Goal: Task Accomplishment & Management: Manage account settings

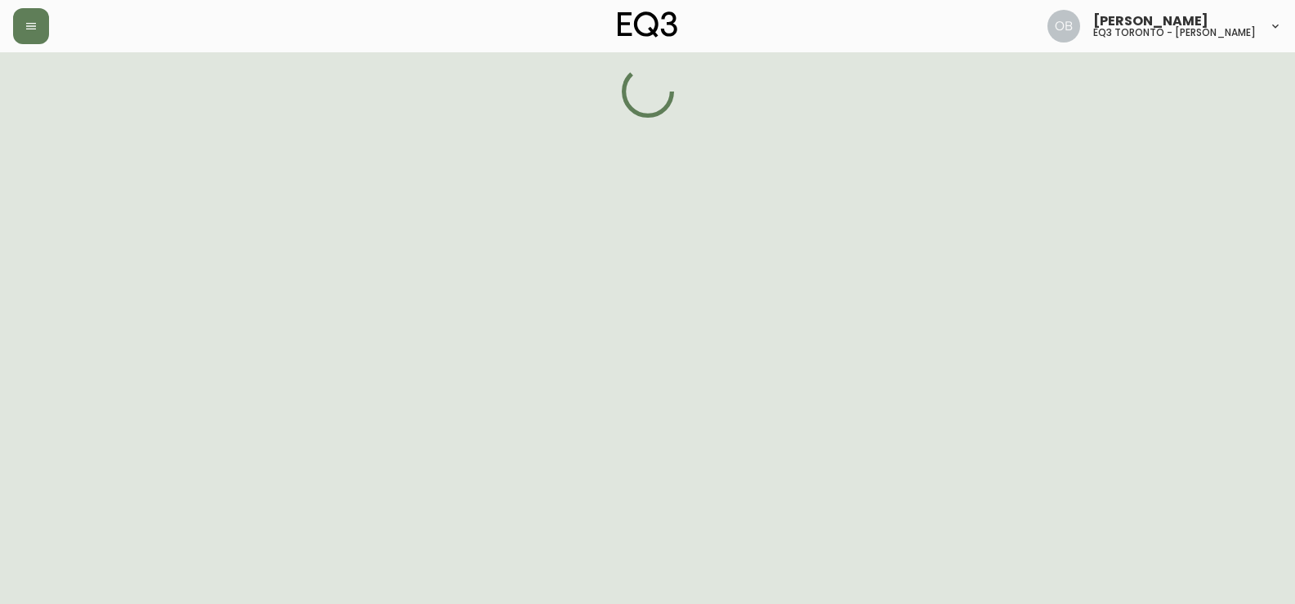
select select "ON"
select select "CA"
select select "CA_EN"
select select "Other"
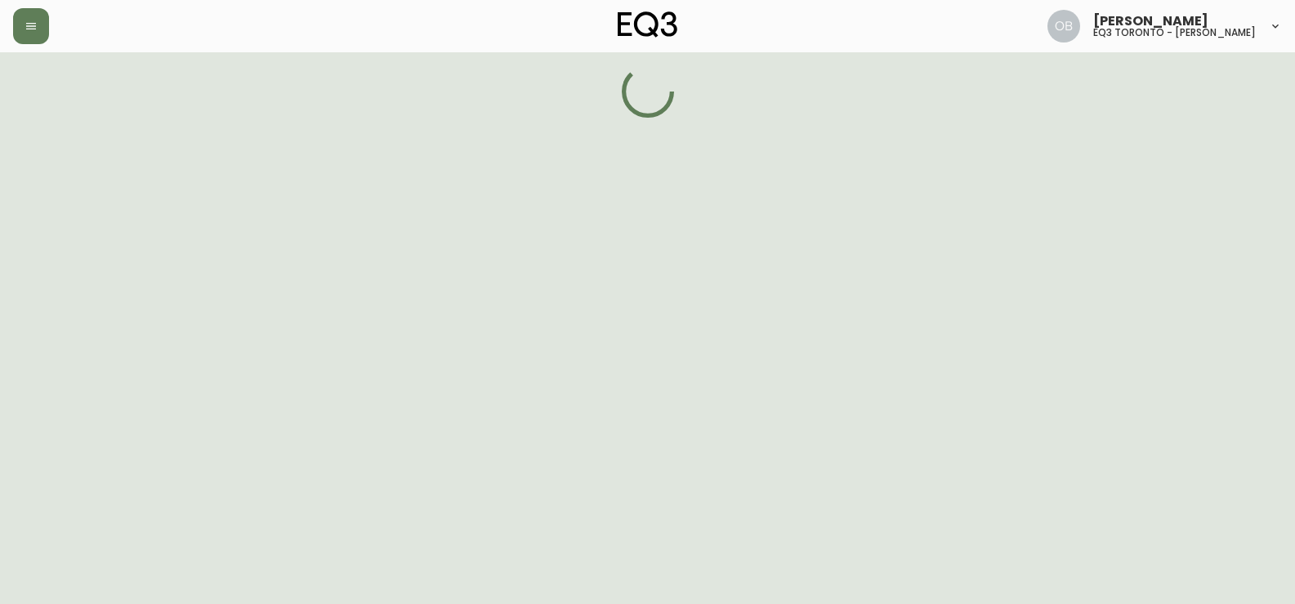
select select "false"
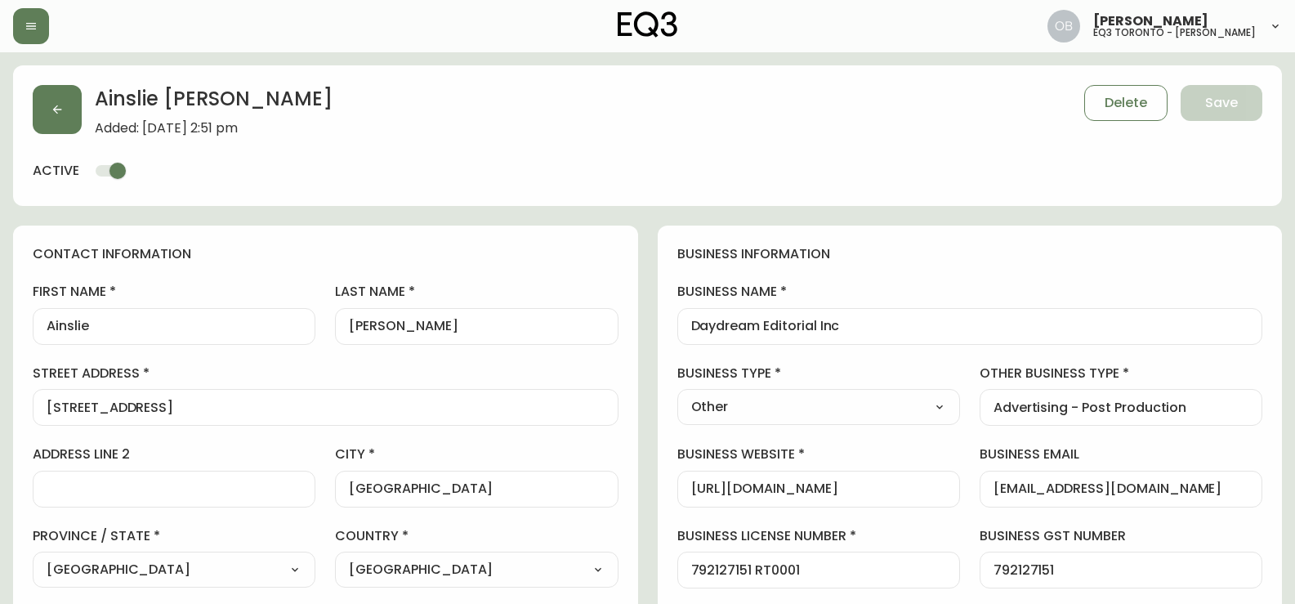
type input "EQ3 [GEOGRAPHIC_DATA] - [PERSON_NAME]"
select select "cjw10z96s008u6gs0ccm7hd19"
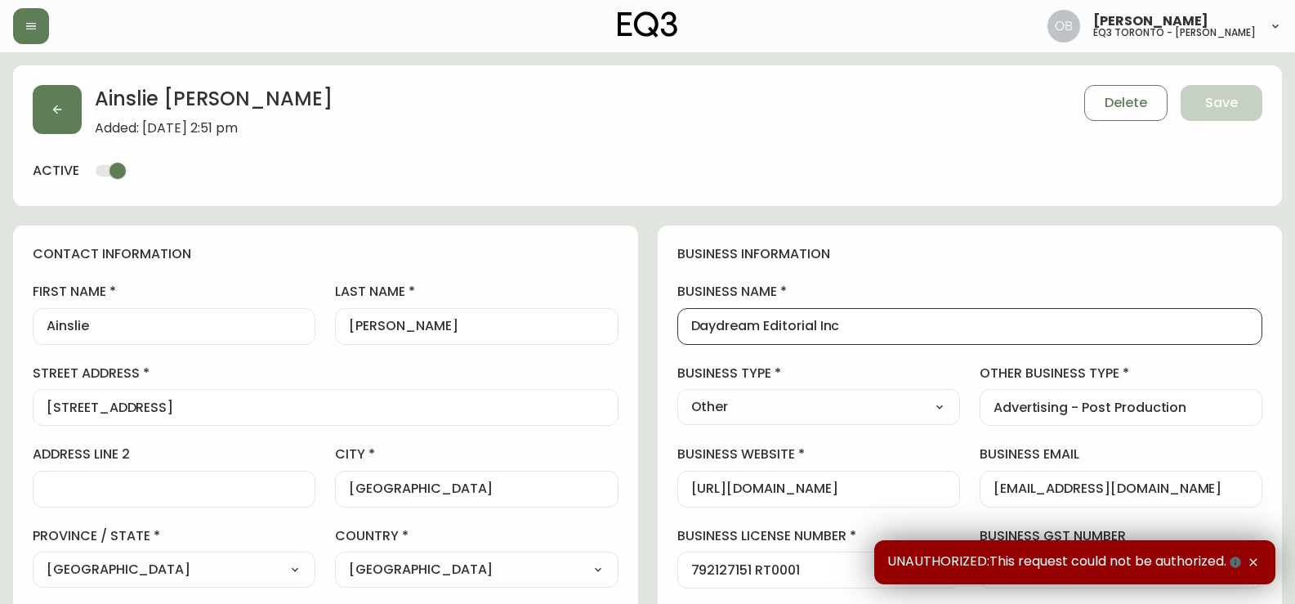
scroll to position [1, 0]
drag, startPoint x: 878, startPoint y: 330, endPoint x: 645, endPoint y: 336, distance: 233.8
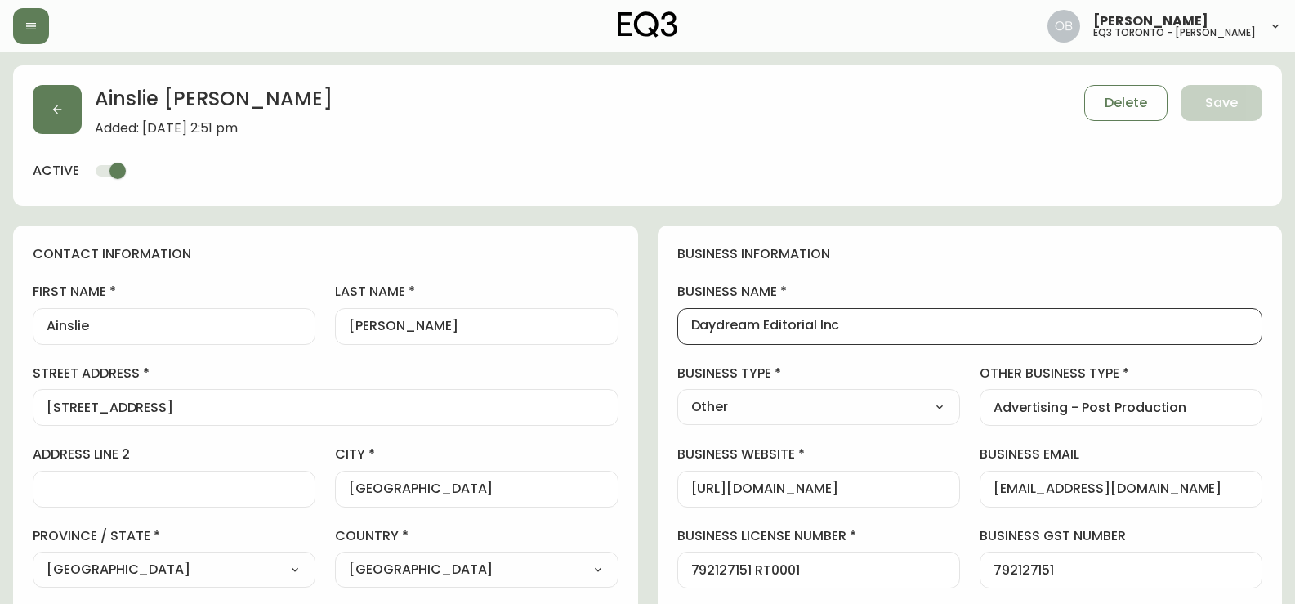
scroll to position [0, 0]
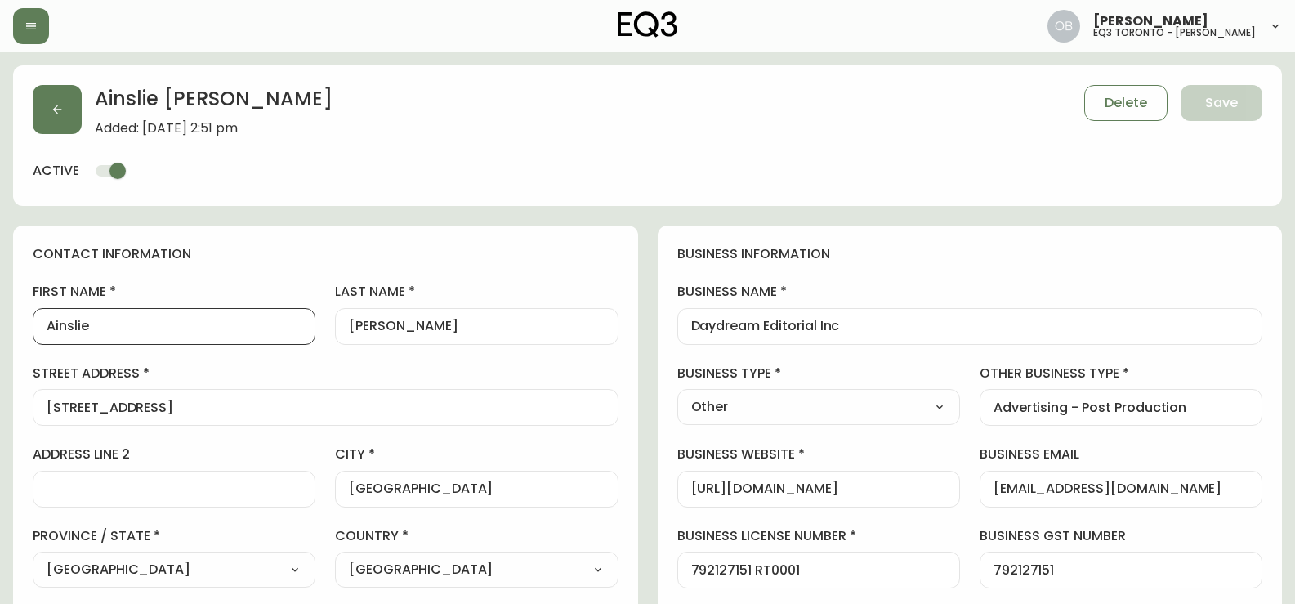
drag, startPoint x: 167, startPoint y: 325, endPoint x: 44, endPoint y: 331, distance: 123.5
click at [44, 331] on div "Ainslie" at bounding box center [174, 326] width 283 height 37
click at [297, 326] on div "first name [PERSON_NAME] last name [PERSON_NAME][GEOGRAPHIC_DATA] address [STRE…" at bounding box center [326, 516] width 586 height 467
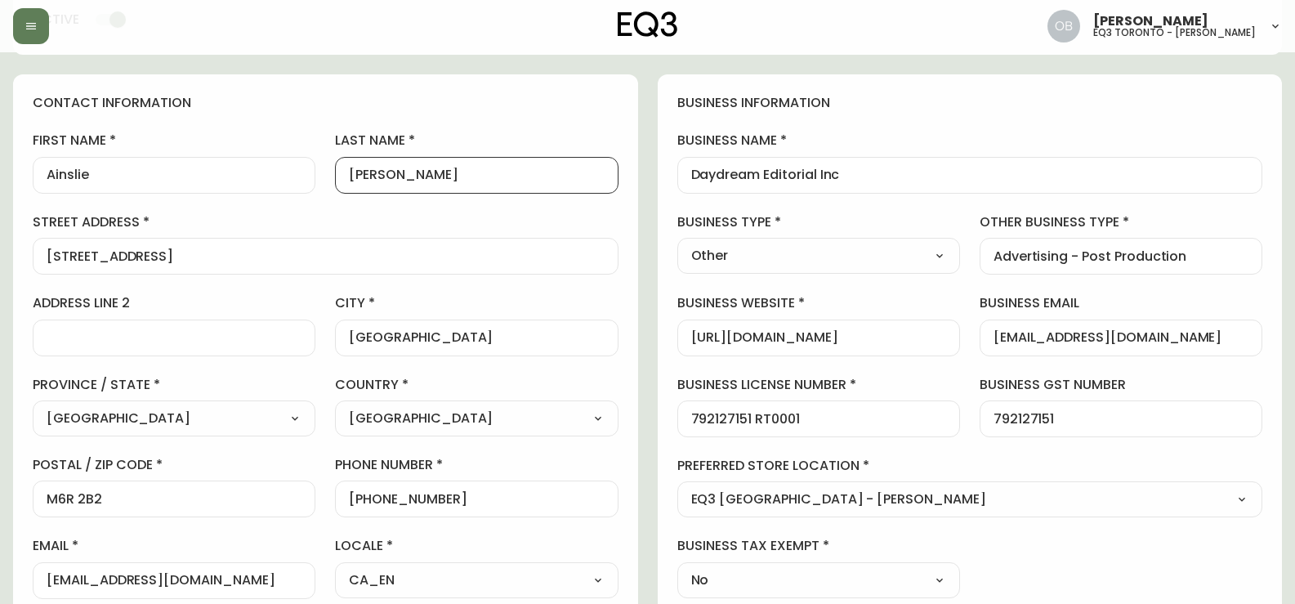
scroll to position [163, 0]
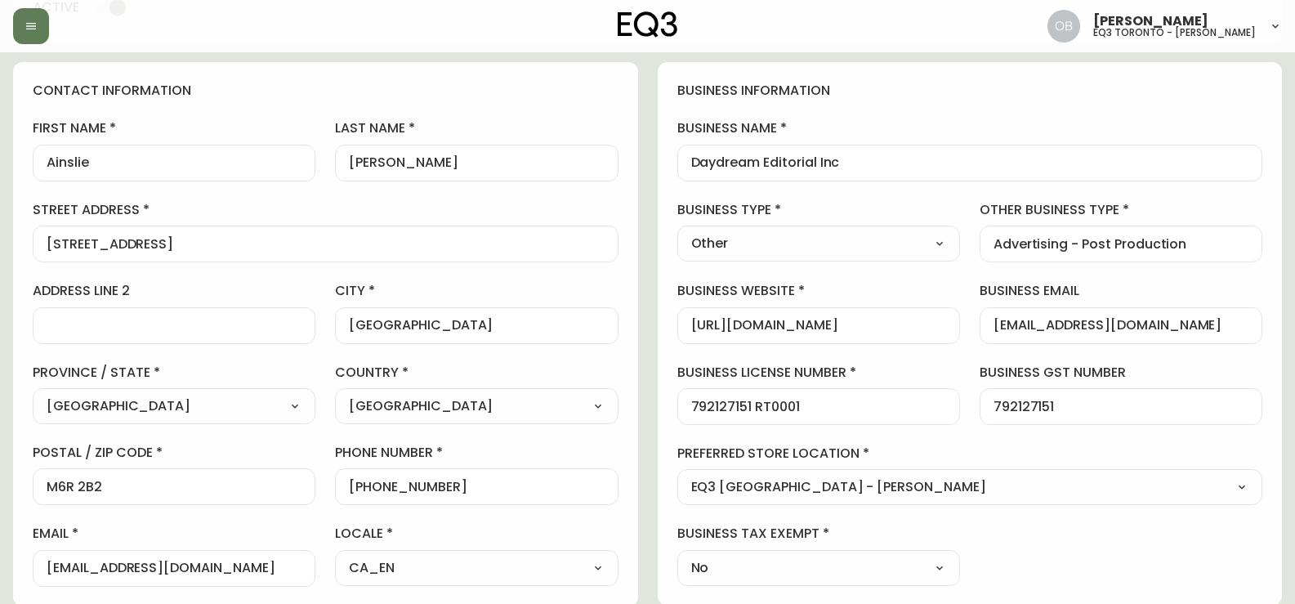
drag, startPoint x: 222, startPoint y: 227, endPoint x: 0, endPoint y: 243, distance: 222.8
click at [0, 243] on main "[PERSON_NAME] Added: [DATE] 2:51 pm Delete Save active contact information firs…" at bounding box center [647, 551] width 1295 height 1324
drag, startPoint x: 90, startPoint y: 257, endPoint x: 0, endPoint y: 265, distance: 90.2
click at [0, 265] on main "[PERSON_NAME] Added: [DATE] 2:51 pm Delete Save active contact information firs…" at bounding box center [647, 551] width 1295 height 1324
drag, startPoint x: 185, startPoint y: 483, endPoint x: 0, endPoint y: 489, distance: 185.6
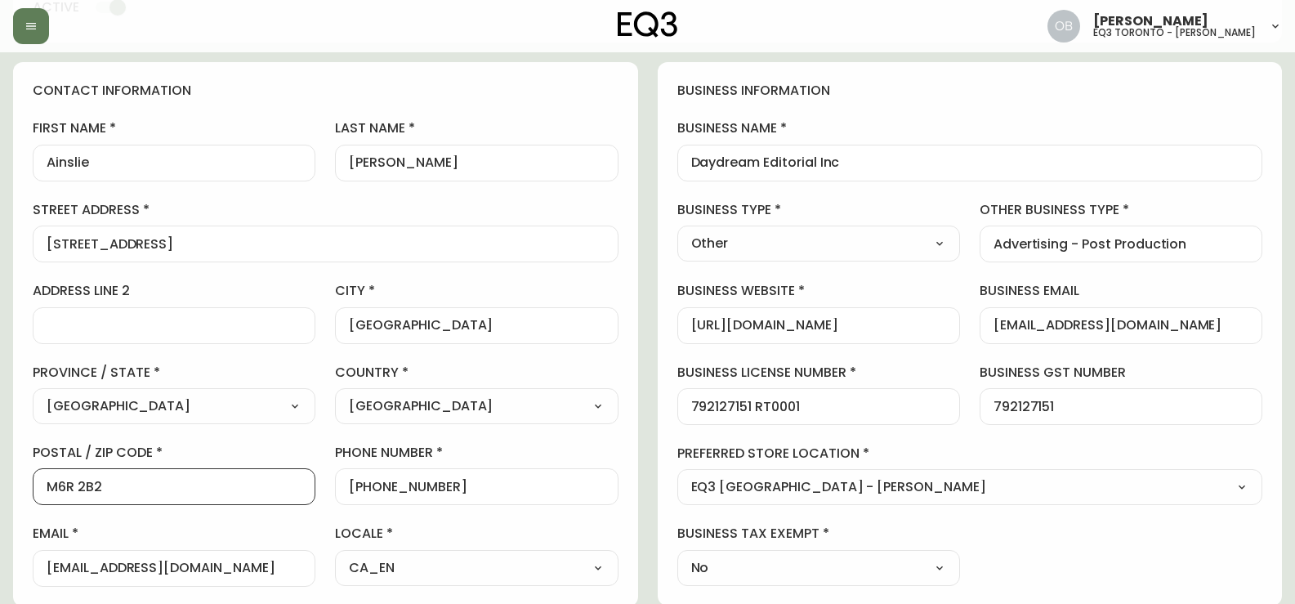
click at [0, 489] on main "[PERSON_NAME] Added: [DATE] 2:51 pm Delete Save active contact information firs…" at bounding box center [647, 551] width 1295 height 1324
drag, startPoint x: 409, startPoint y: 487, endPoint x: 362, endPoint y: 481, distance: 47.7
click at [362, 481] on input "[PHONE_NUMBER]" at bounding box center [476, 487] width 255 height 16
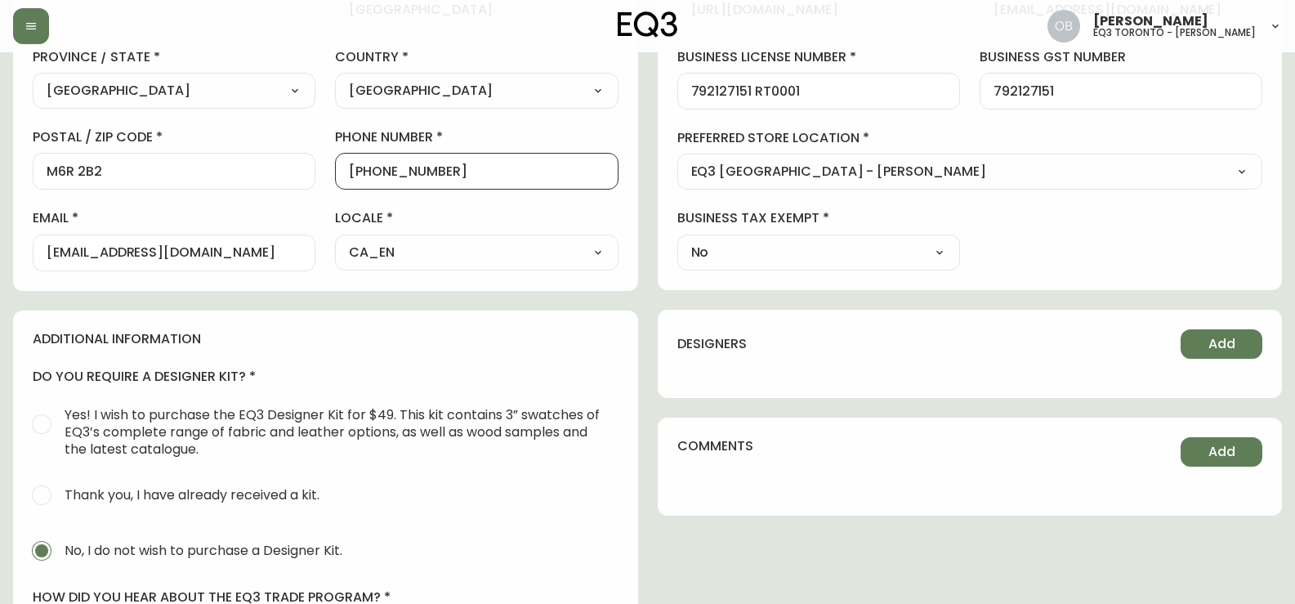
scroll to position [490, 0]
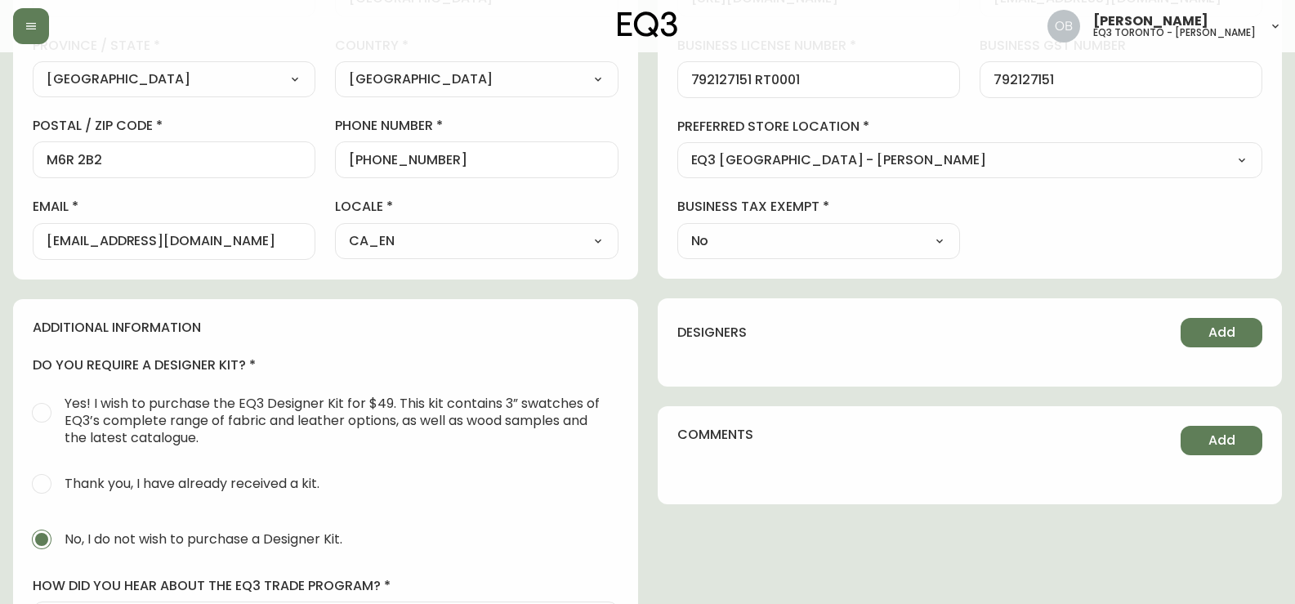
drag, startPoint x: 243, startPoint y: 224, endPoint x: 0, endPoint y: 252, distance: 244.3
click at [0, 252] on main "[PERSON_NAME] Added: [DATE] 2:51 pm Delete Save active contact information firs…" at bounding box center [647, 224] width 1295 height 1324
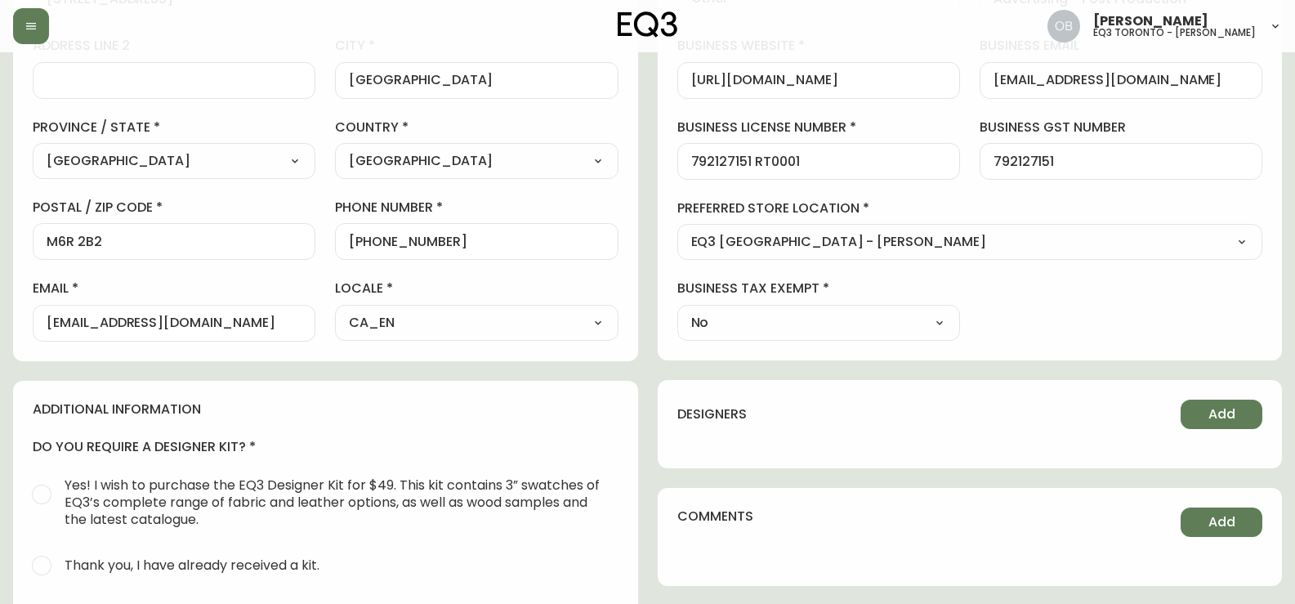
scroll to position [82, 0]
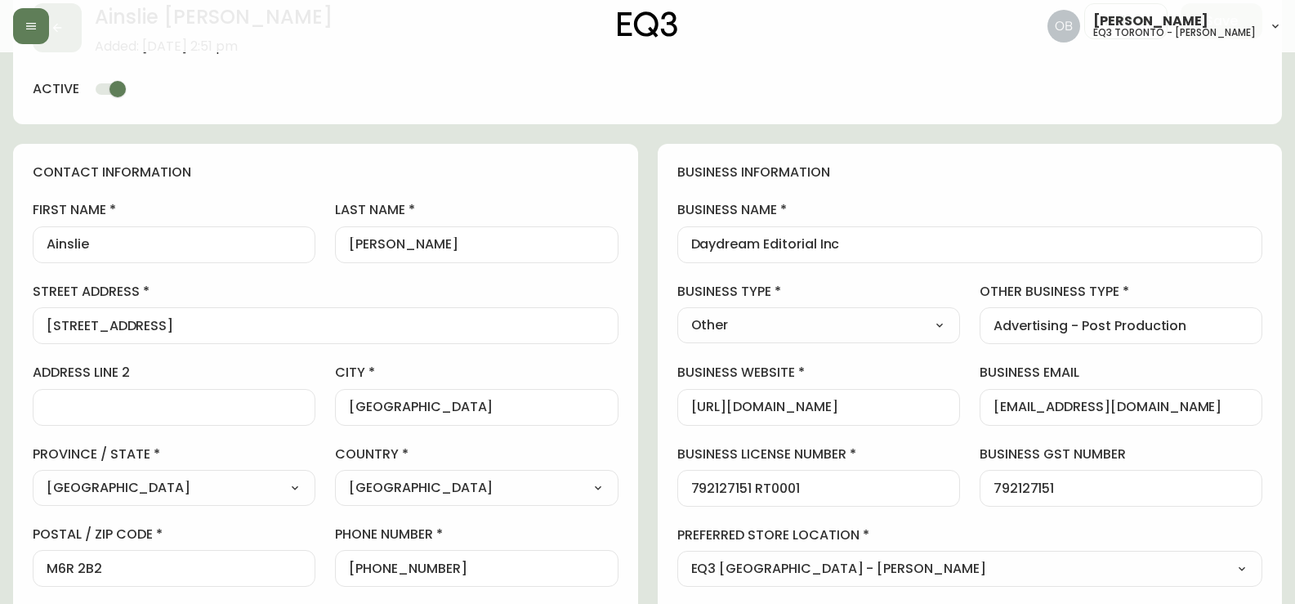
click at [248, 361] on div "first name [PERSON_NAME] last name [PERSON_NAME][GEOGRAPHIC_DATA] address [STRE…" at bounding box center [326, 434] width 586 height 467
